Goal: Information Seeking & Learning: Learn about a topic

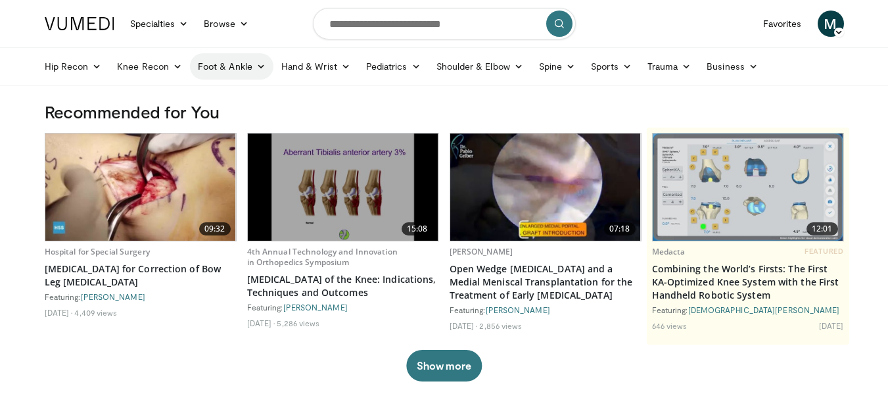
click at [232, 71] on link "Foot & Ankle" at bounding box center [231, 66] width 83 height 26
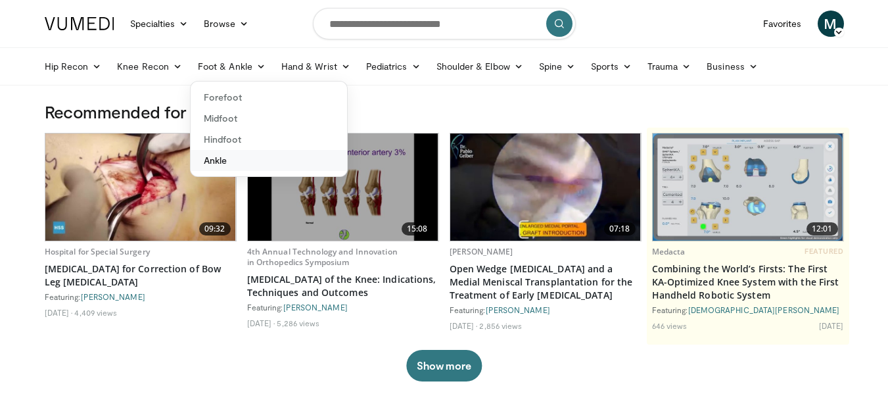
click at [218, 161] on link "Ankle" at bounding box center [269, 160] width 156 height 21
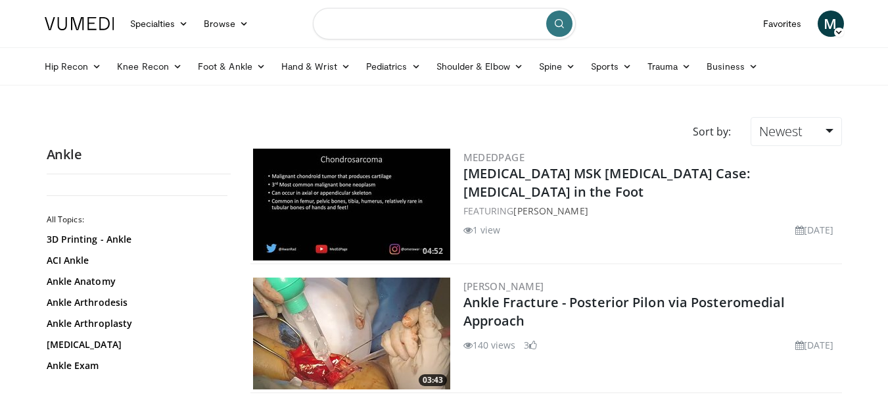
click at [475, 22] on input "Search topics, interventions" at bounding box center [444, 24] width 263 height 32
type input "*******"
click at [560, 28] on button "submit" at bounding box center [559, 24] width 26 height 26
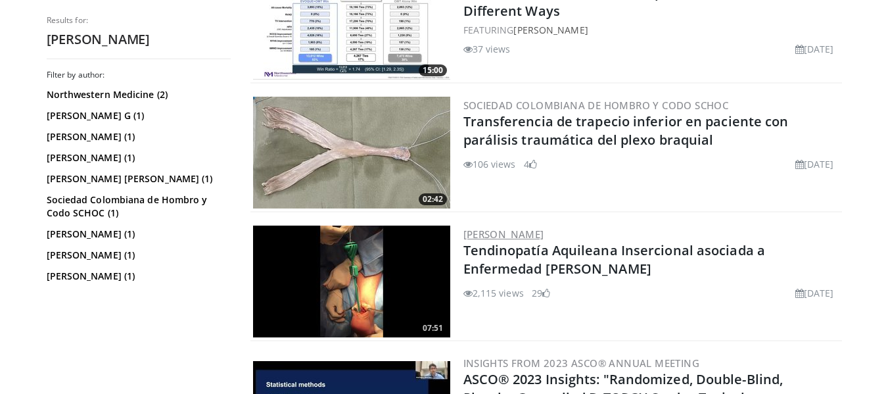
scroll to position [788, 0]
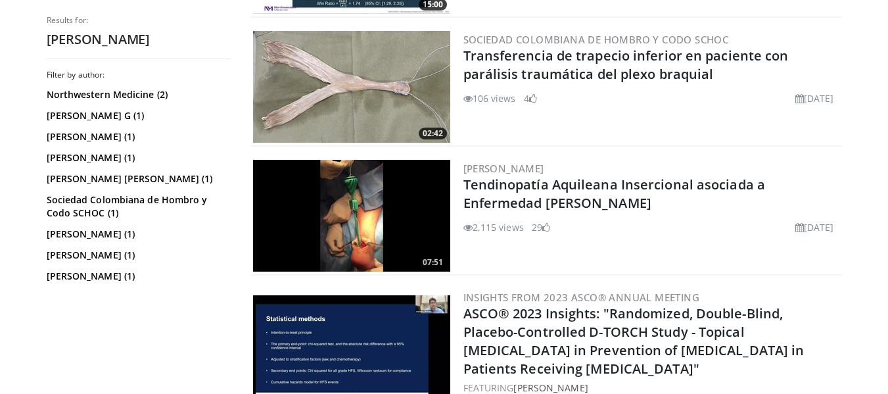
click at [399, 227] on img at bounding box center [351, 216] width 197 height 112
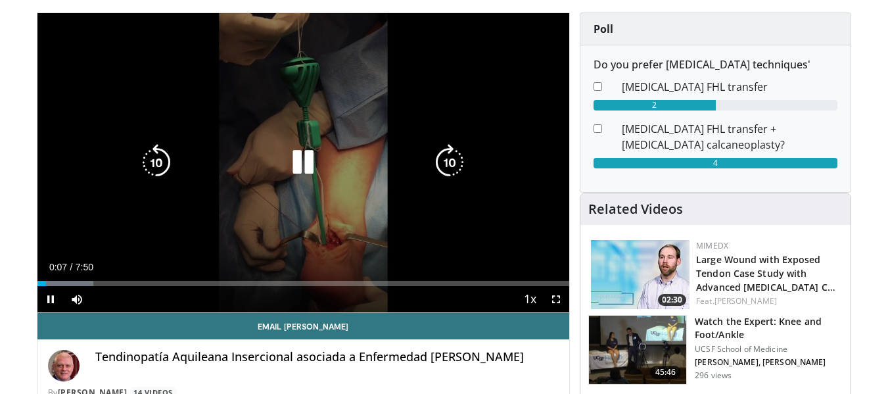
scroll to position [66, 0]
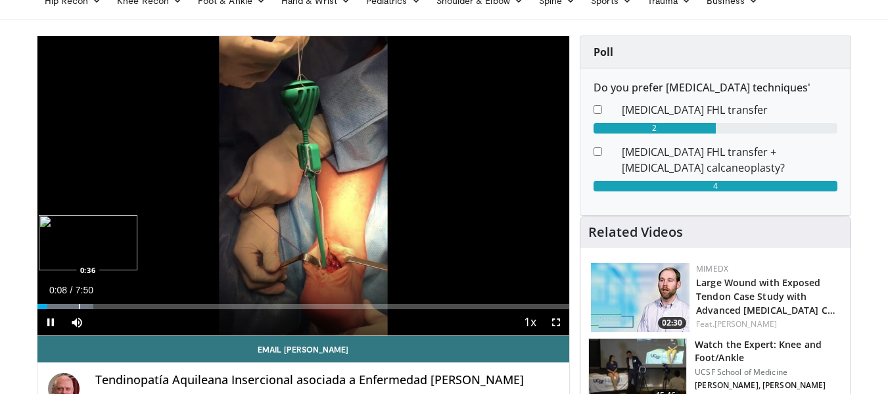
click at [79, 306] on div "Progress Bar" at bounding box center [79, 306] width 1 height 5
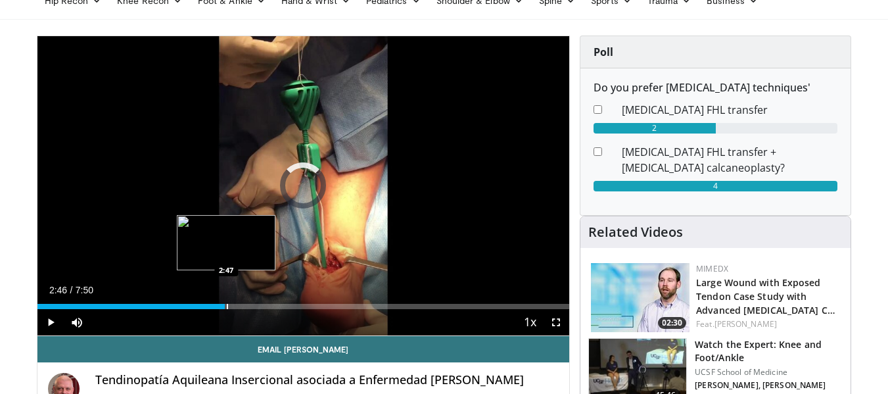
click at [225, 307] on div "Loaded : 19.16% 2:46 2:47" at bounding box center [303, 306] width 532 height 5
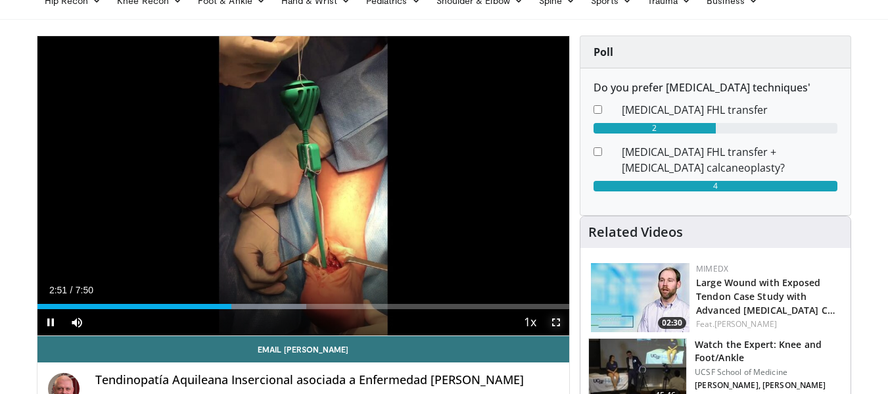
click at [554, 320] on span "Video Player" at bounding box center [556, 322] width 26 height 26
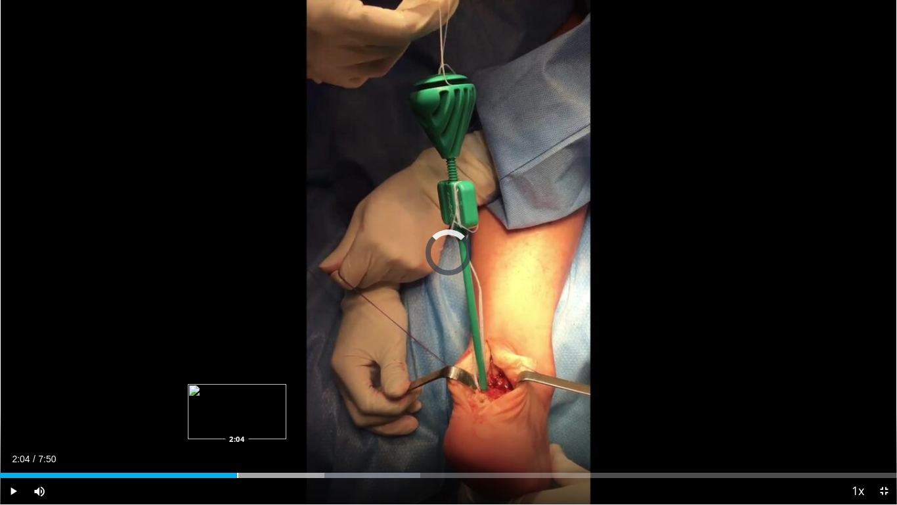
click at [238, 393] on div "Progress Bar" at bounding box center [237, 474] width 1 height 5
drag, startPoint x: 241, startPoint y: 473, endPoint x: 169, endPoint y: 487, distance: 73.7
click at [169, 393] on div "Current Time 2:00 / Duration 7:50 Play Skip Backward Skip Forward Mute Loaded :…" at bounding box center [448, 491] width 897 height 26
drag, startPoint x: 222, startPoint y: 472, endPoint x: 361, endPoint y: 463, distance: 139.5
click at [361, 393] on div "Current Time 3:10 / Duration 7:50 Play Skip Backward Skip Forward Mute Loaded :…" at bounding box center [448, 491] width 897 height 26
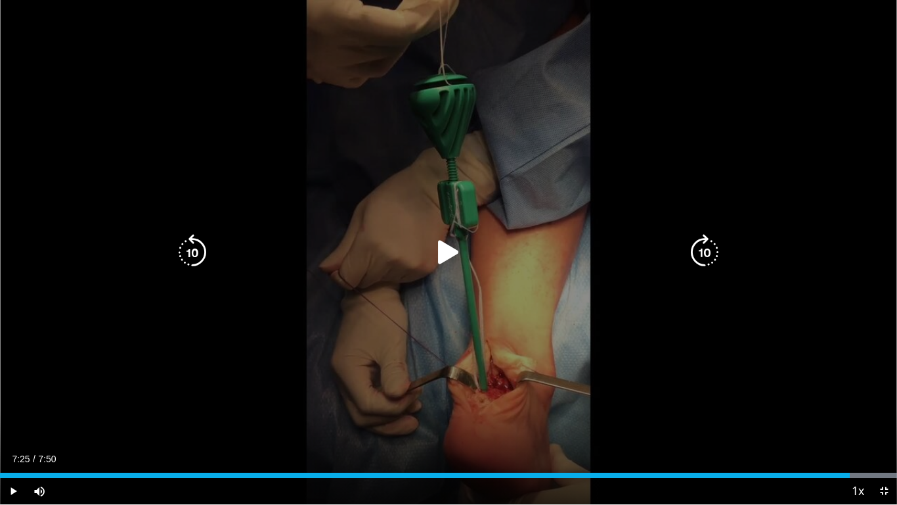
drag, startPoint x: 366, startPoint y: 474, endPoint x: 841, endPoint y: 451, distance: 475.6
click at [845, 393] on div "Current Time 7:25 / Duration 7:50 Play Skip Backward Skip Forward Mute Loaded :…" at bounding box center [448, 491] width 897 height 26
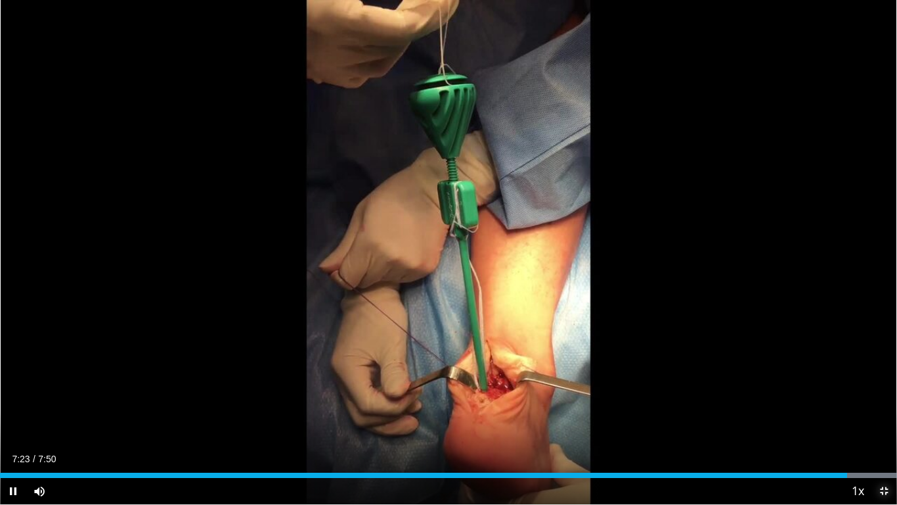
click at [880, 393] on span "Video Player" at bounding box center [884, 491] width 26 height 26
